Goal: Information Seeking & Learning: Check status

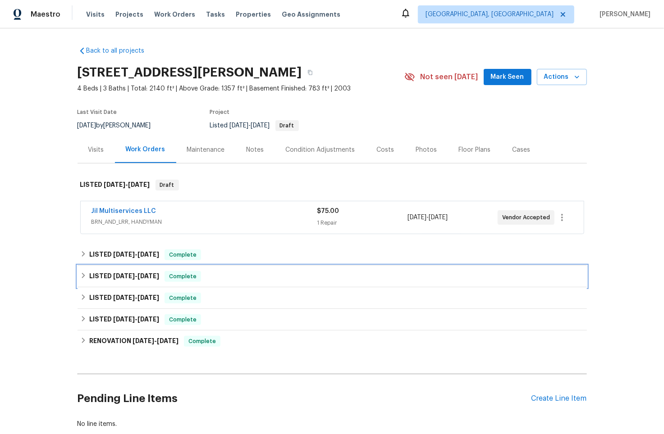
click at [77, 274] on div "LISTED 5/15/25 - 5/27/25 Complete" at bounding box center [331, 277] width 509 height 22
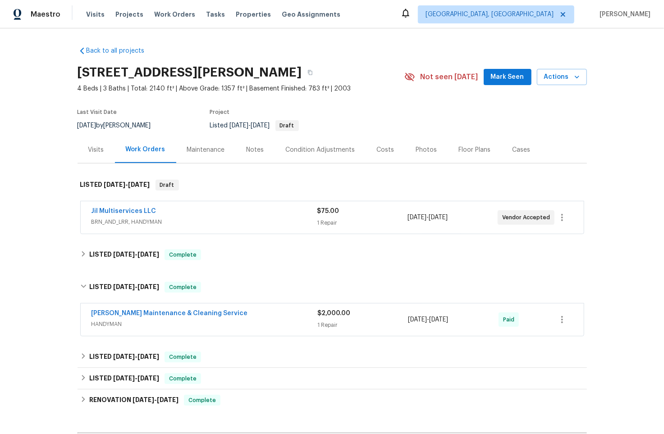
click at [272, 315] on div "Baker's Maintenance & Cleaning Service" at bounding box center [204, 314] width 226 height 11
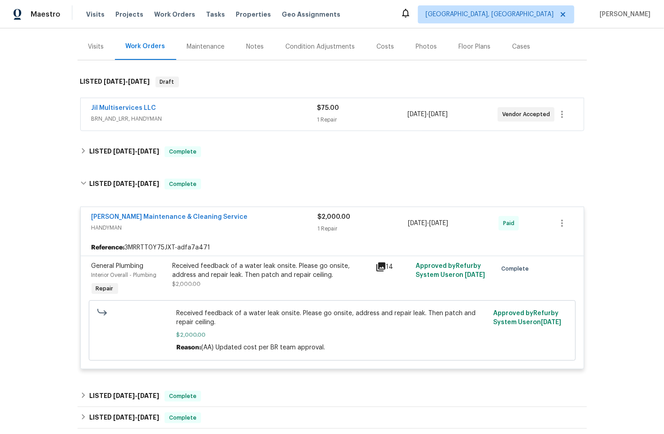
scroll to position [104, 0]
click at [376, 265] on icon at bounding box center [380, 266] width 9 height 9
click at [144, 216] on link "Baker's Maintenance & Cleaning Service" at bounding box center [169, 217] width 156 height 6
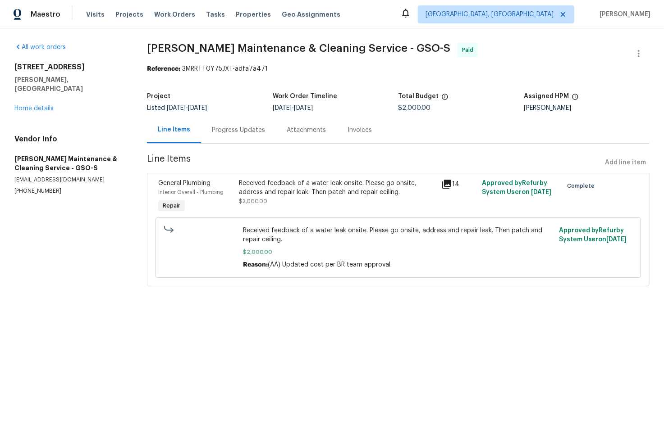
click at [228, 137] on div "Progress Updates" at bounding box center [238, 130] width 75 height 27
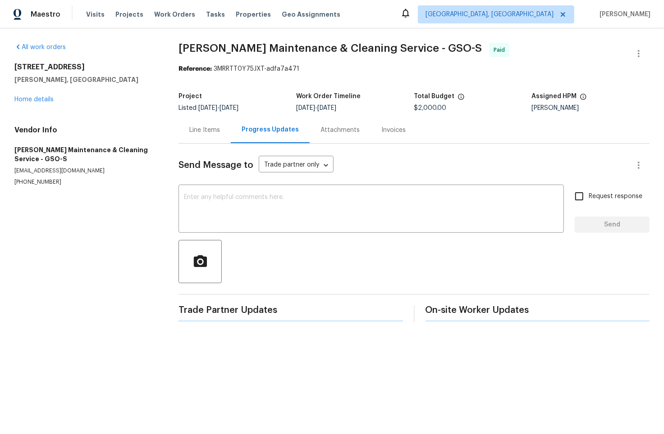
click at [228, 135] on div "Line Items" at bounding box center [204, 130] width 52 height 27
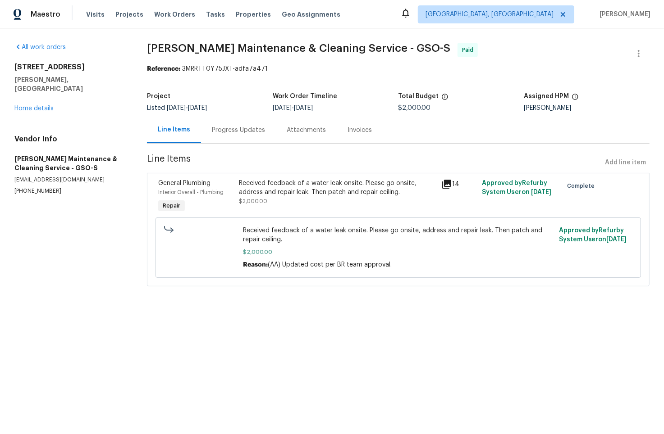
click at [246, 136] on div "Progress Updates" at bounding box center [238, 130] width 75 height 27
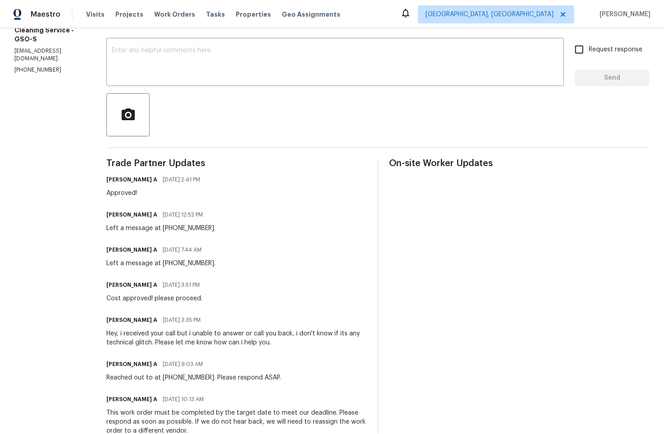
scroll to position [1, 0]
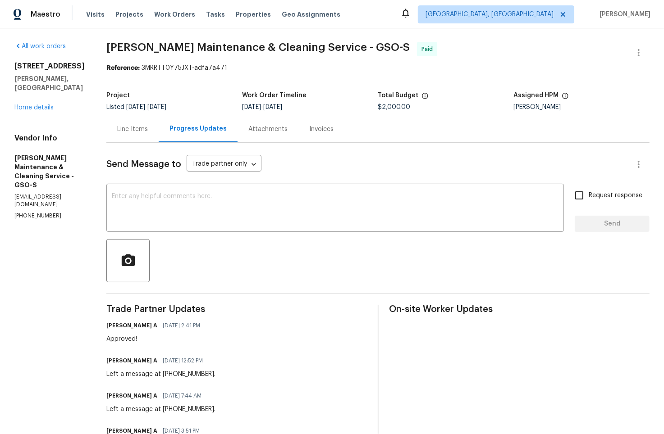
click at [159, 136] on div "Line Items" at bounding box center [132, 129] width 52 height 27
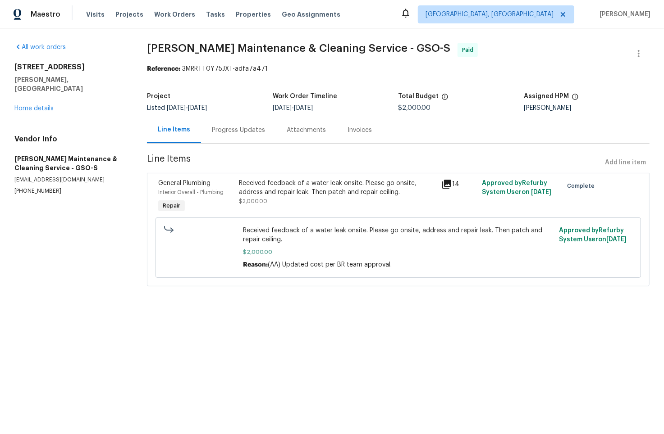
click at [442, 184] on icon at bounding box center [446, 184] width 9 height 9
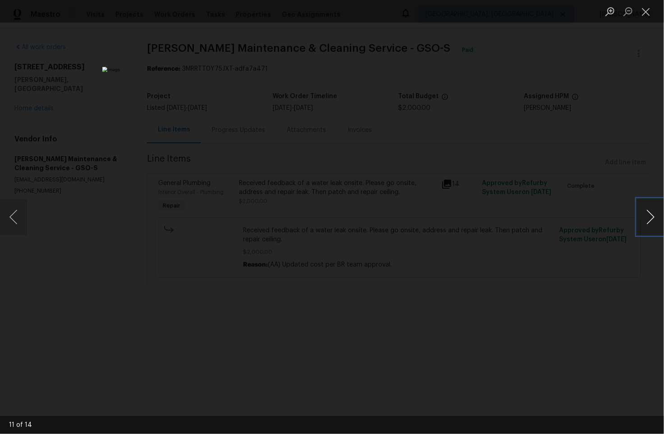
click at [653, 218] on button "Next image" at bounding box center [650, 217] width 27 height 36
click at [640, 10] on button "Close lightbox" at bounding box center [646, 12] width 18 height 16
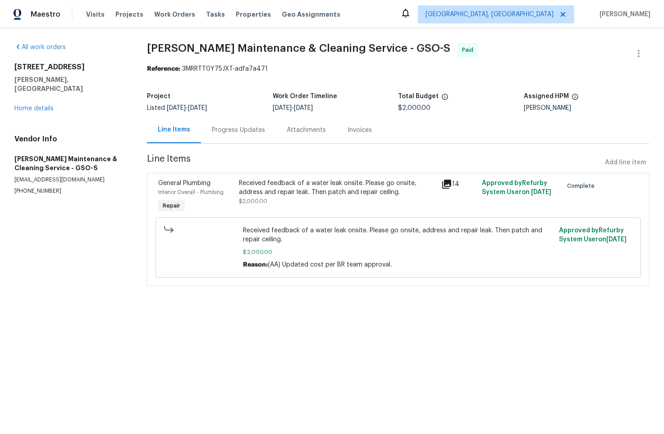
click at [442, 180] on icon at bounding box center [446, 184] width 9 height 9
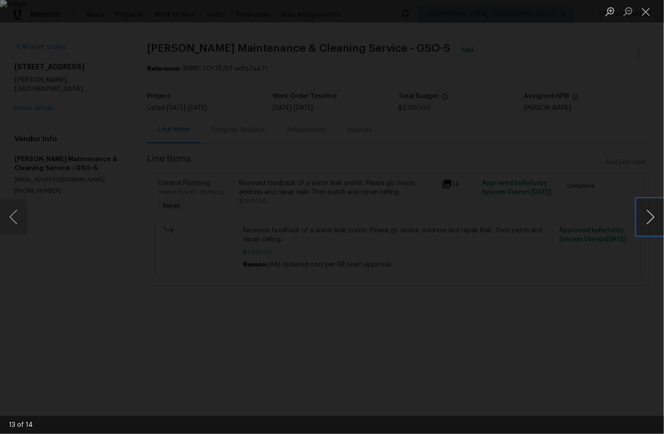
click at [657, 225] on button "Next image" at bounding box center [650, 217] width 27 height 36
click at [657, 224] on button "Next image" at bounding box center [650, 217] width 27 height 36
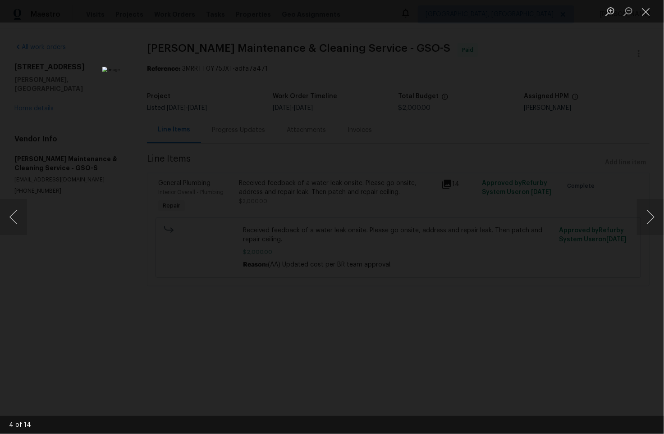
click at [101, 105] on div "Lightbox" at bounding box center [332, 217] width 664 height 434
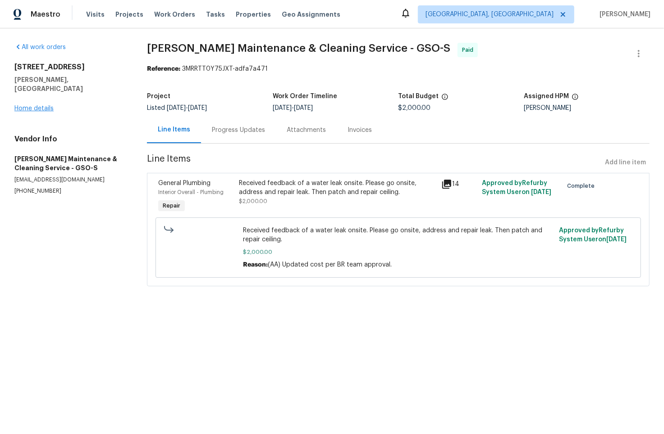
click at [37, 96] on div "6321 Hibiscus Ct Whitsett, NC 27377 Home details" at bounding box center [69, 88] width 111 height 50
click at [37, 105] on link "Home details" at bounding box center [33, 108] width 39 height 6
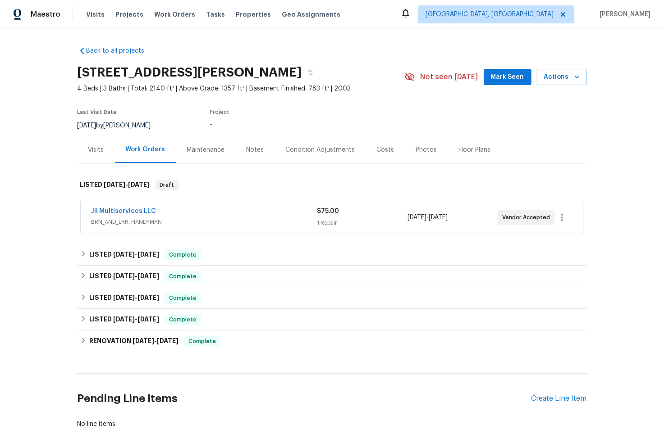
click at [98, 150] on div "Visits" at bounding box center [96, 150] width 16 height 9
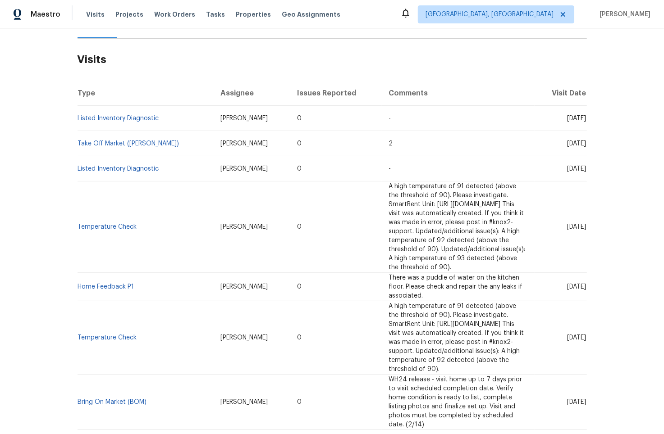
scroll to position [265, 0]
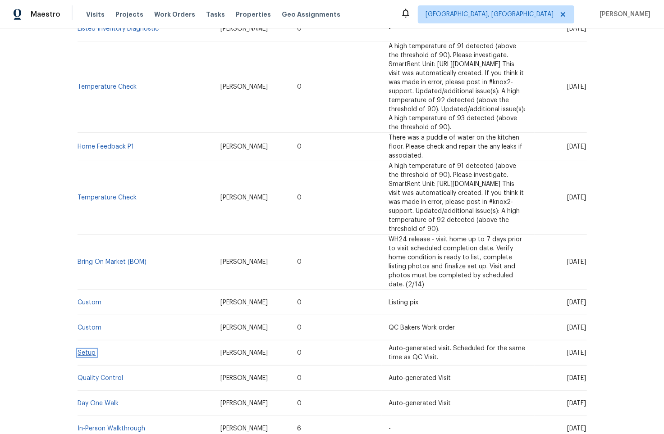
click at [86, 350] on link "Setup" at bounding box center [87, 353] width 18 height 6
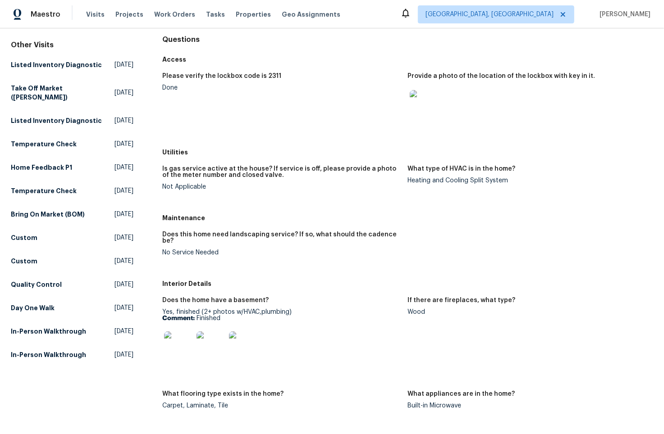
scroll to position [120, 0]
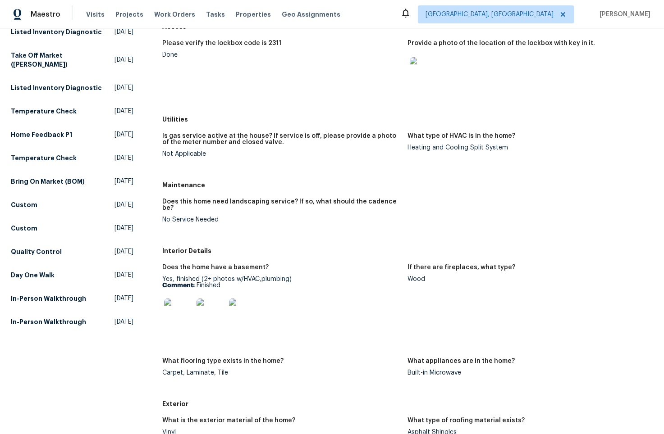
click at [159, 309] on div "All visits 6321 Hibiscus Ct Whitsett, NC 27377 Home details Other Visits Listed…" at bounding box center [332, 406] width 642 height 959
click at [170, 309] on img at bounding box center [178, 313] width 29 height 29
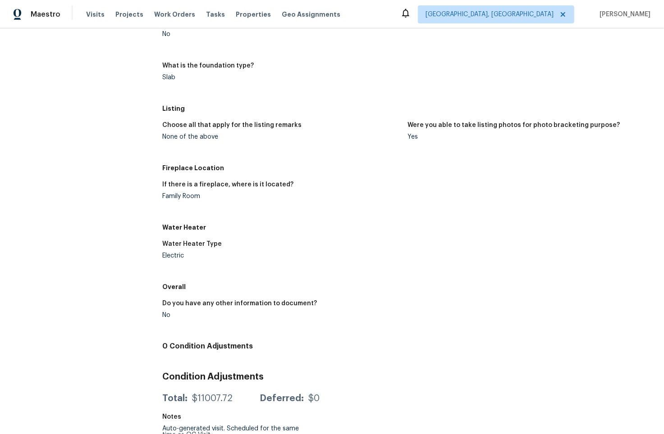
scroll to position [571, 0]
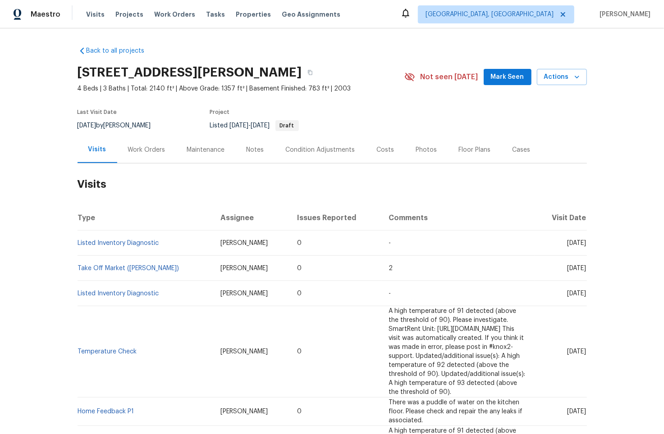
scroll to position [317, 0]
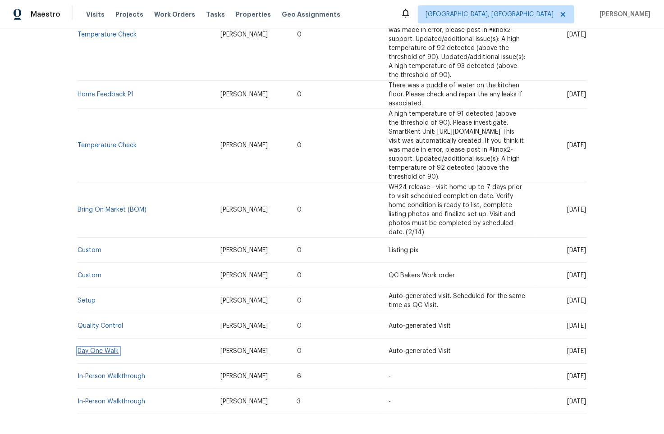
click at [102, 348] on link "Day One Walk" at bounding box center [98, 351] width 41 height 6
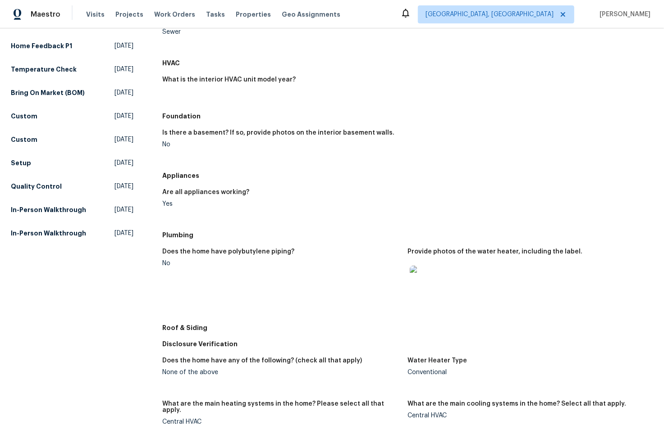
scroll to position [422, 0]
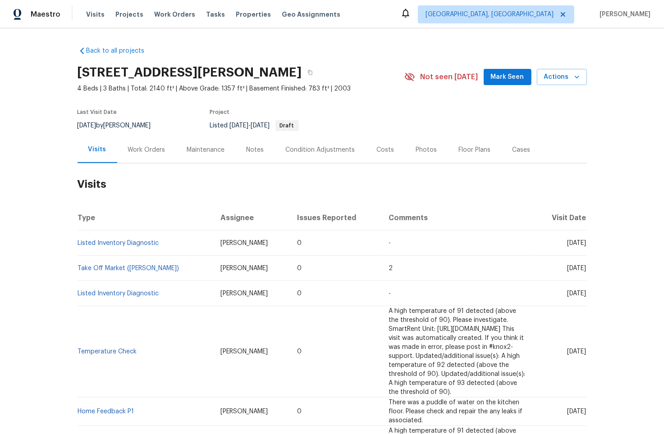
scroll to position [317, 0]
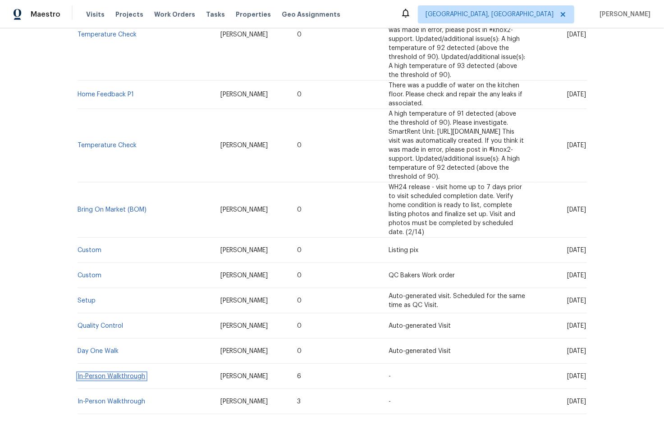
click at [89, 374] on link "In-Person Walkthrough" at bounding box center [112, 377] width 68 height 6
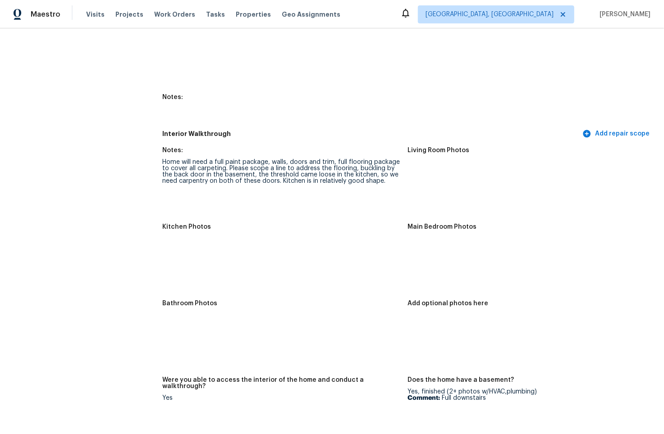
scroll to position [1290, 0]
click at [166, 247] on img at bounding box center [178, 254] width 29 height 29
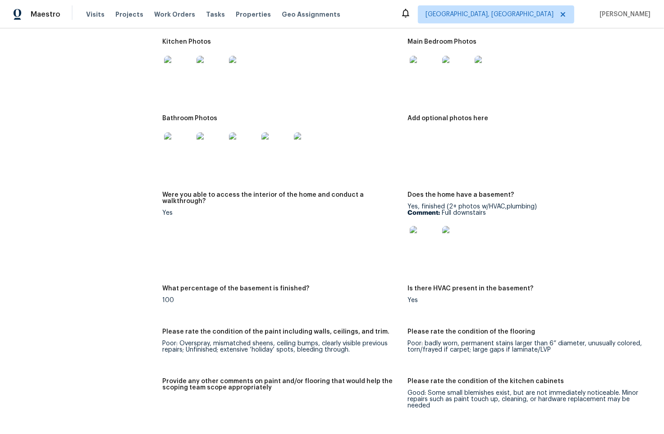
scroll to position [1480, 0]
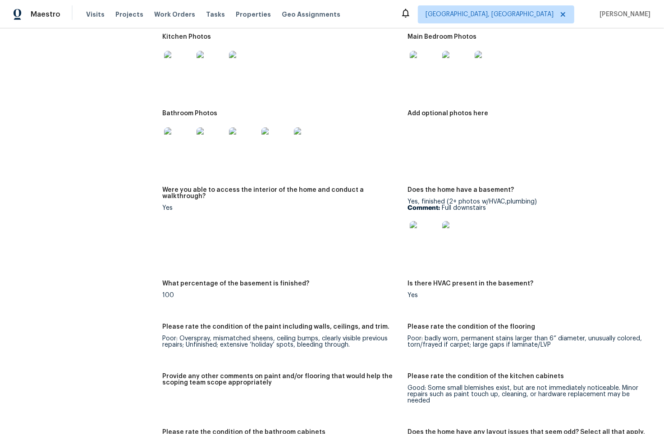
click at [426, 233] on img at bounding box center [424, 235] width 29 height 29
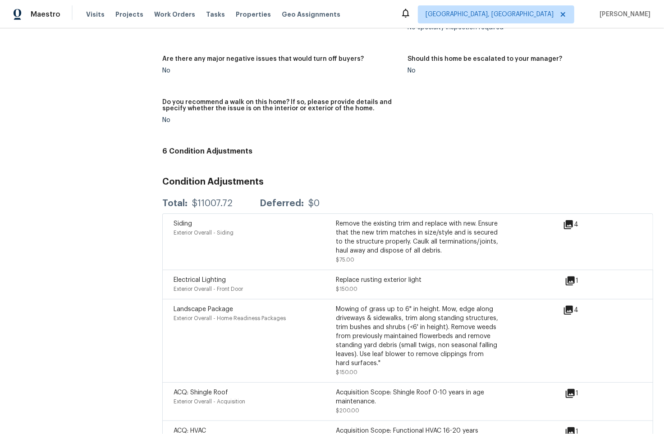
scroll to position [2472, 0]
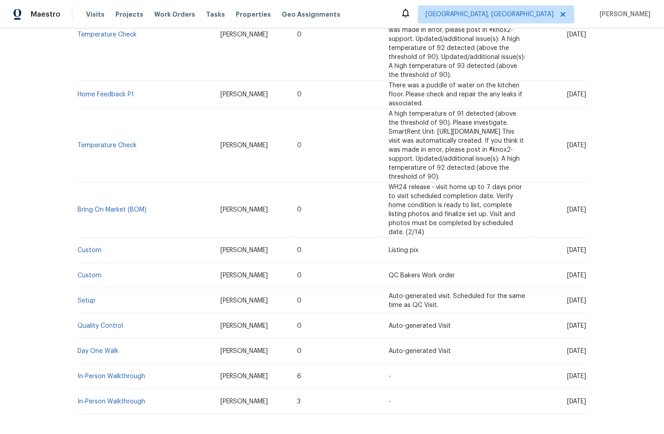
scroll to position [315, 0]
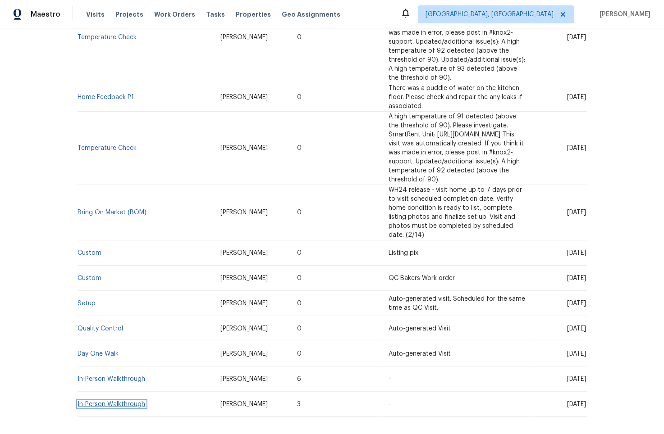
click at [91, 401] on link "In-Person Walkthrough" at bounding box center [112, 404] width 68 height 6
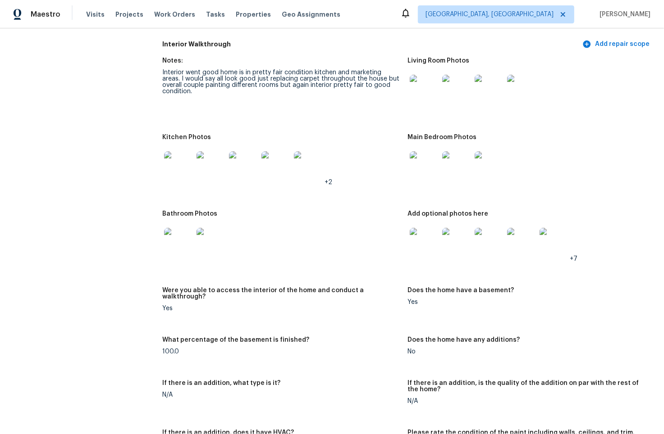
scroll to position [1200, 0]
click at [457, 238] on img at bounding box center [456, 242] width 29 height 29
click at [419, 239] on img at bounding box center [424, 242] width 29 height 29
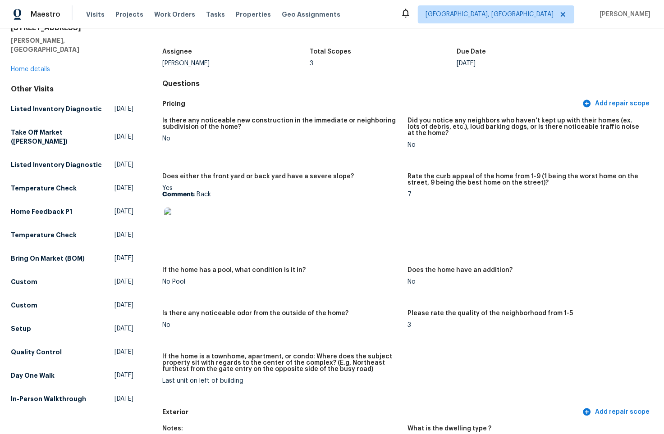
scroll to position [0, 0]
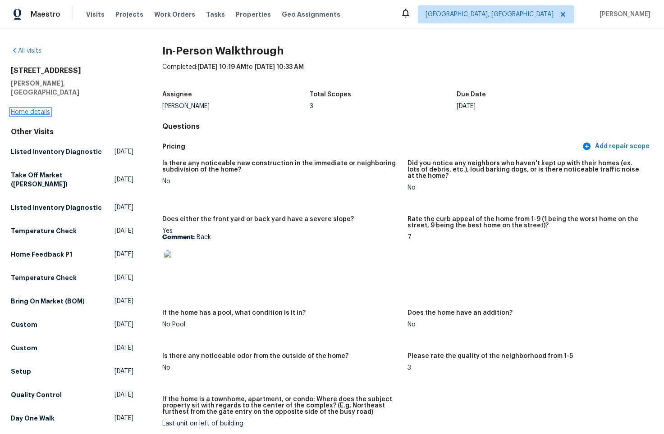
click at [41, 109] on link "Home details" at bounding box center [30, 112] width 39 height 6
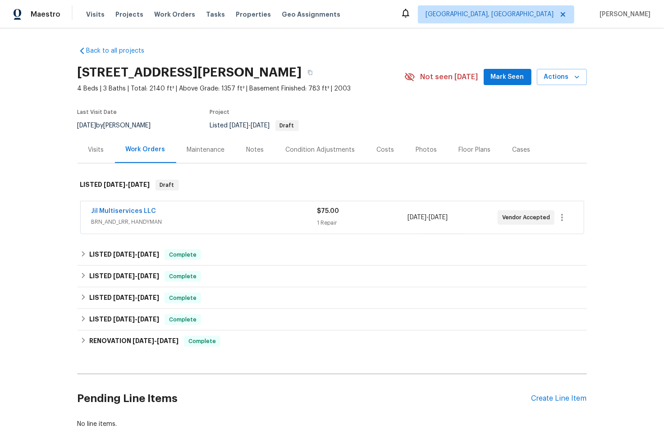
click at [198, 222] on span "BRN_AND_LRR, HANDYMAN" at bounding box center [204, 222] width 226 height 9
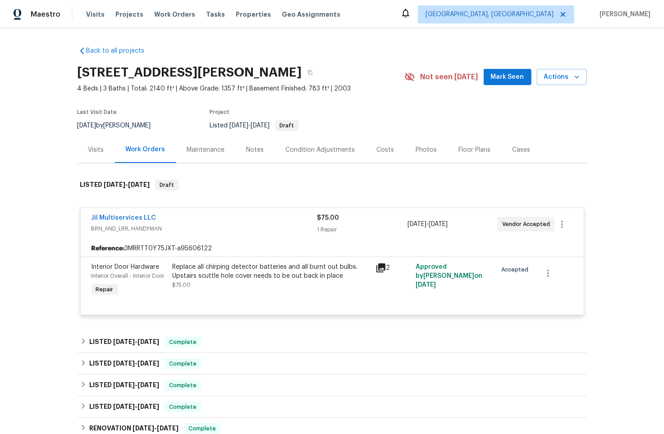
click at [218, 219] on div "Jil Multiservices LLC" at bounding box center [204, 219] width 226 height 11
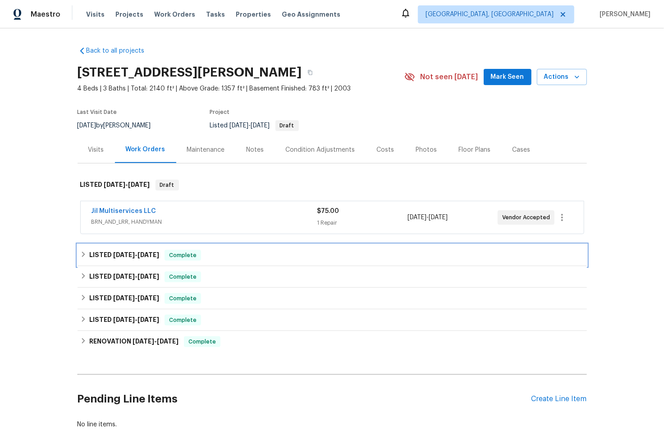
click at [207, 256] on div "LISTED [DATE] - [DATE] Complete" at bounding box center [332, 255] width 504 height 11
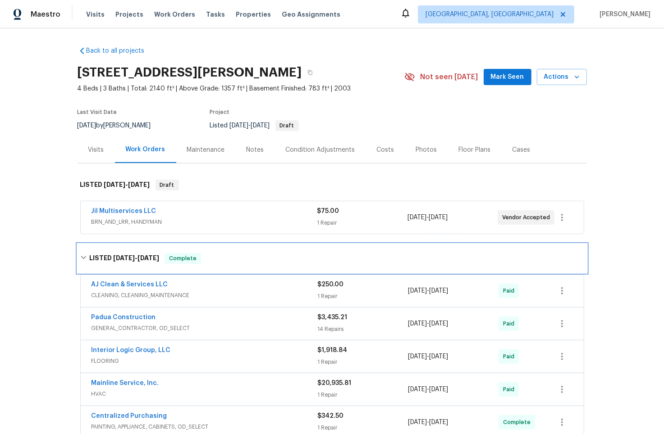
scroll to position [188, 0]
